Goal: Check status: Check status

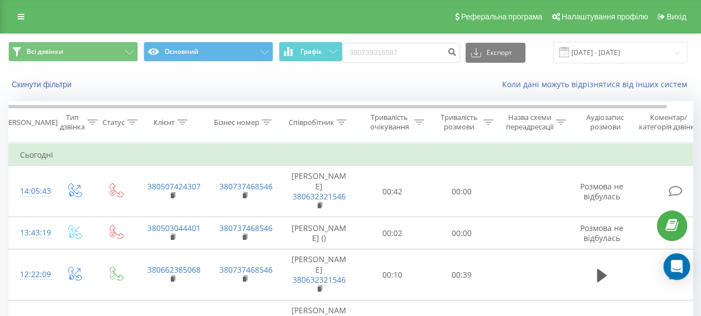
type input "380739316587"
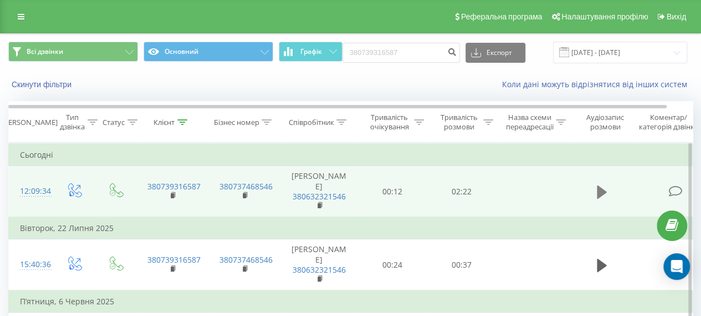
click at [598, 185] on icon at bounding box center [602, 191] width 10 height 13
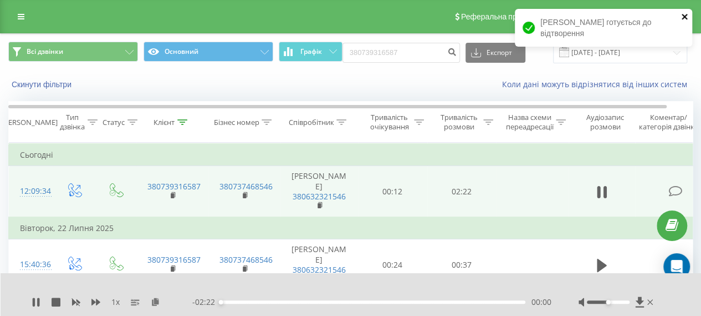
click at [683, 17] on icon "close" at bounding box center [685, 17] width 6 height 6
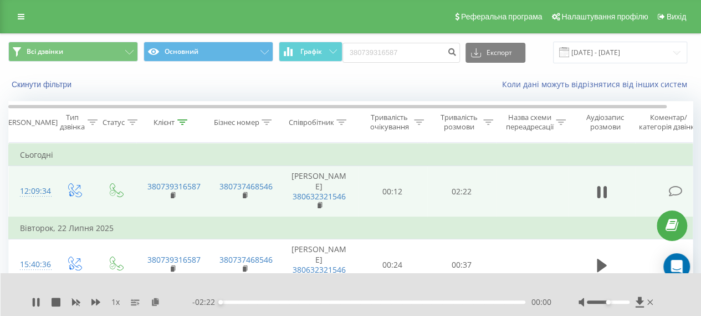
click at [617, 302] on div at bounding box center [608, 301] width 43 height 3
click at [512, 285] on div at bounding box center [344, 287] width 500 height 12
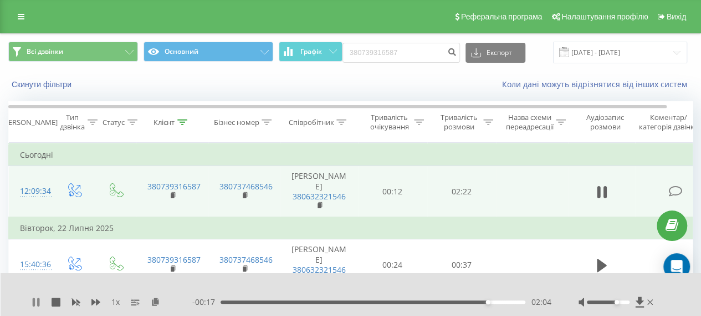
click at [32, 301] on icon at bounding box center [36, 301] width 9 height 9
click at [34, 302] on icon at bounding box center [36, 301] width 7 height 9
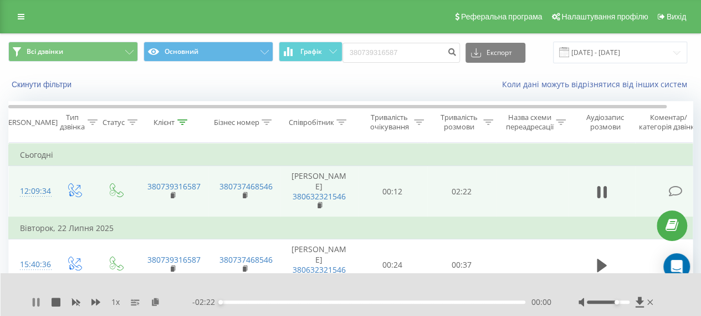
click at [33, 299] on icon at bounding box center [34, 301] width 2 height 9
